Goal: Check status: Check status

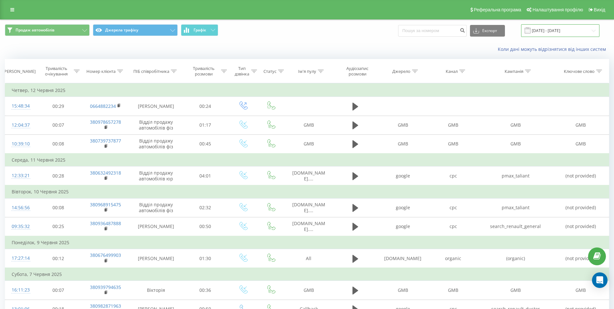
click at [569, 31] on input "[DATE] - [DATE]" at bounding box center [560, 30] width 78 height 13
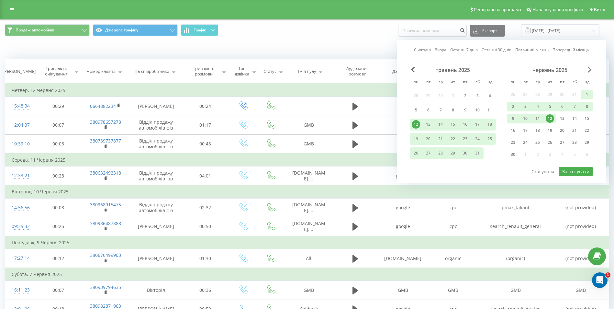
click at [592, 70] on span "Next Month" at bounding box center [590, 70] width 4 height 6
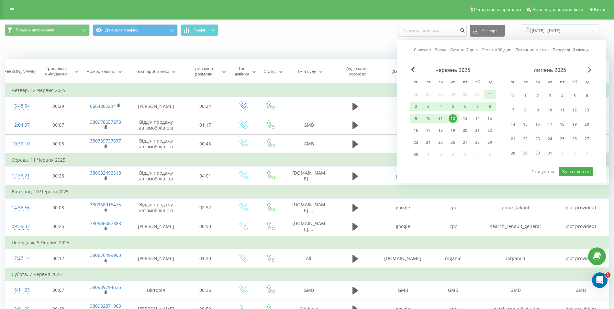
click at [592, 70] on span "Next Month" at bounding box center [590, 70] width 4 height 6
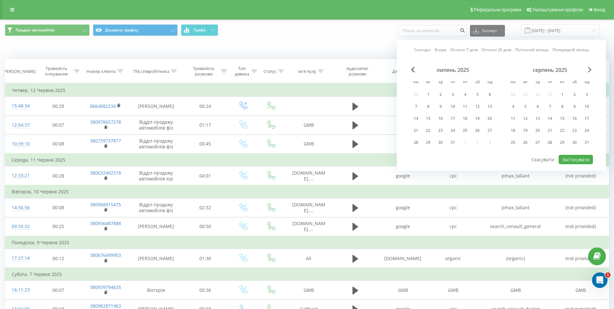
click at [592, 70] on span "Next Month" at bounding box center [590, 70] width 4 height 6
click at [515, 93] on div "1" at bounding box center [513, 94] width 8 height 8
click at [563, 122] on div "19" at bounding box center [562, 118] width 8 height 8
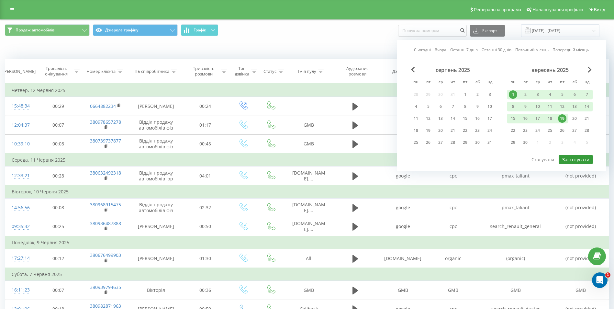
click at [571, 156] on button "Застосувати" at bounding box center [576, 159] width 34 height 9
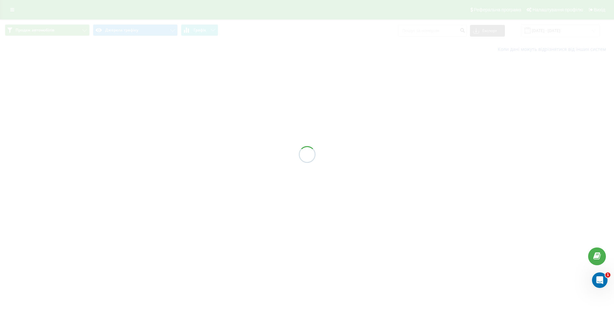
type input "[DATE] - [DATE]"
